Goal: Navigation & Orientation: Find specific page/section

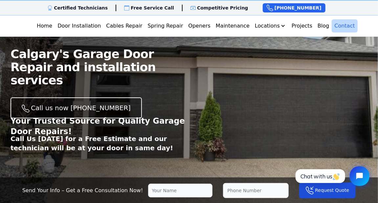
scroll to position [29, 0]
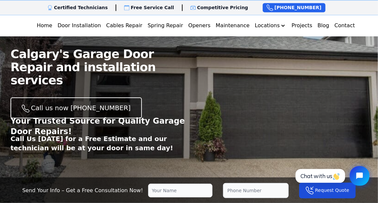
drag, startPoint x: 340, startPoint y: 20, endPoint x: 331, endPoint y: 29, distance: 13.5
click at [340, 20] on link "Contact" at bounding box center [345, 25] width 26 height 13
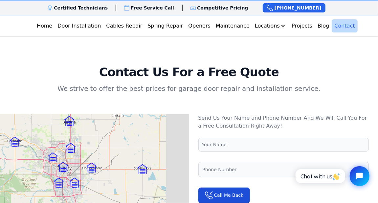
click at [64, 178] on img at bounding box center [59, 183] width 10 height 10
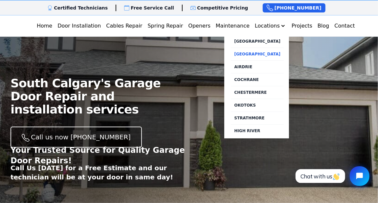
click at [261, 48] on link "[GEOGRAPHIC_DATA]" at bounding box center [257, 54] width 53 height 13
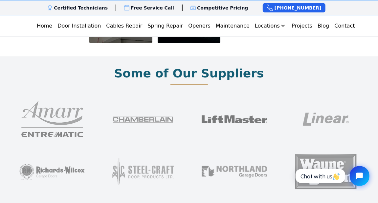
scroll to position [515, 0]
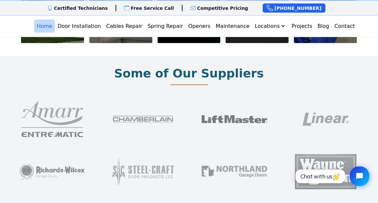
click at [55, 21] on link "Home" at bounding box center [44, 25] width 21 height 13
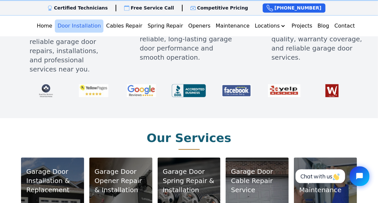
click at [104, 19] on link "Door Installation" at bounding box center [79, 25] width 49 height 13
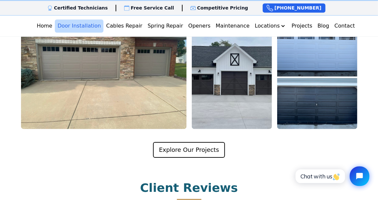
scroll to position [1259, 0]
